Goal: Find specific page/section: Find specific page/section

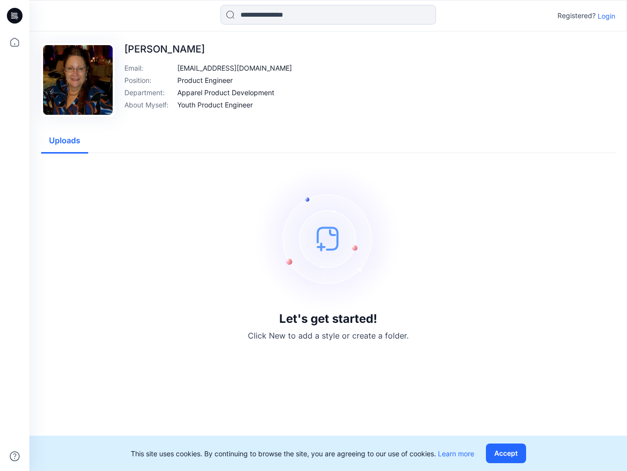
click at [314, 235] on img at bounding box center [328, 238] width 147 height 147
click at [15, 16] on icon at bounding box center [16, 16] width 4 height 0
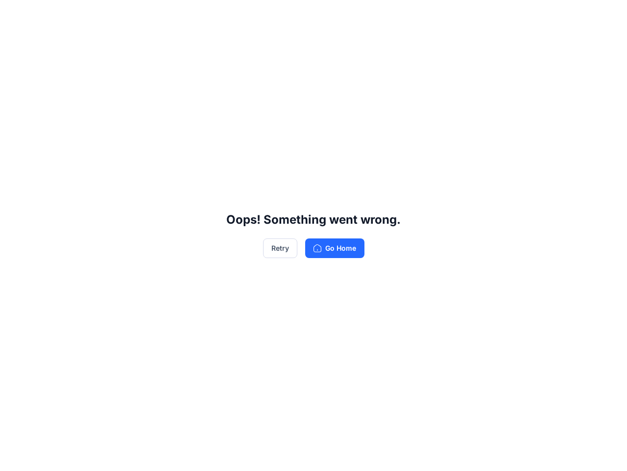
click at [15, 456] on div "Oops! Something went wrong. Retry Go Home" at bounding box center [313, 235] width 627 height 471
click at [328, 15] on div "Oops! Something went wrong. Retry Go Home" at bounding box center [313, 235] width 627 height 471
click at [607, 16] on div "Oops! Something went wrong. Retry Go Home" at bounding box center [313, 235] width 627 height 471
click at [213, 68] on div "Oops! Something went wrong. Retry Go Home" at bounding box center [313, 235] width 627 height 471
click at [205, 80] on div "Oops! Something went wrong. Retry Go Home" at bounding box center [313, 235] width 627 height 471
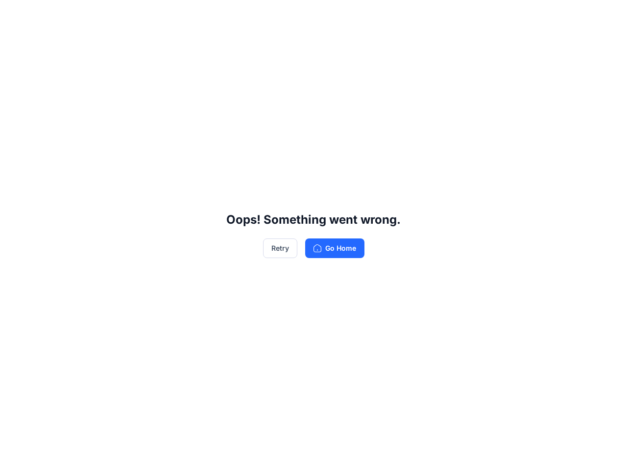
click at [226, 92] on div "Oops! Something went wrong. Retry Go Home" at bounding box center [313, 235] width 627 height 471
click at [216, 104] on div "Oops! Something went wrong. Retry Go Home" at bounding box center [313, 235] width 627 height 471
